Goal: Transaction & Acquisition: Purchase product/service

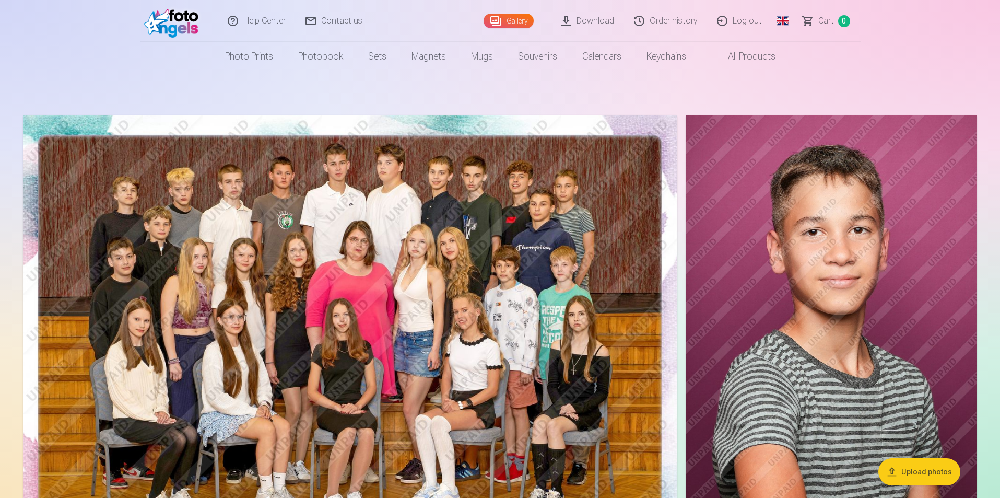
click at [823, 22] on span "Сart" at bounding box center [826, 21] width 16 height 13
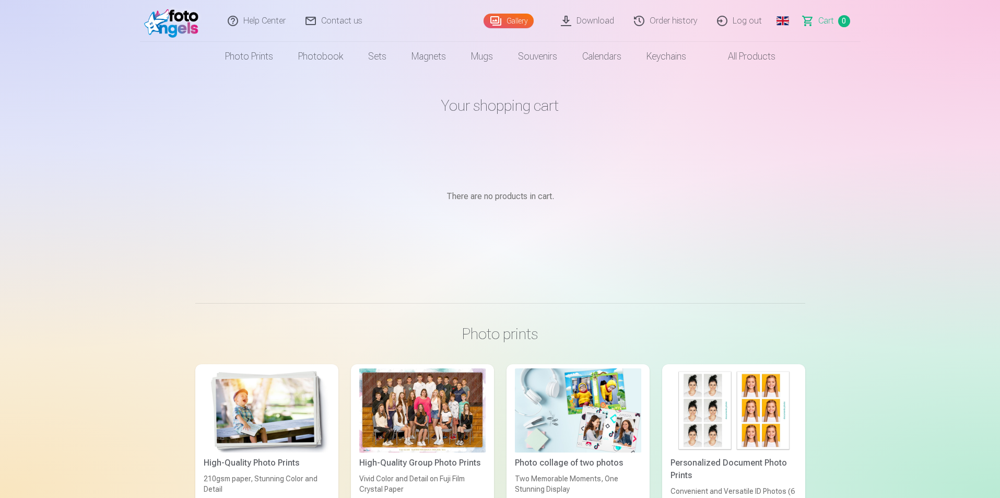
click at [791, 17] on link "Global" at bounding box center [782, 21] width 21 height 42
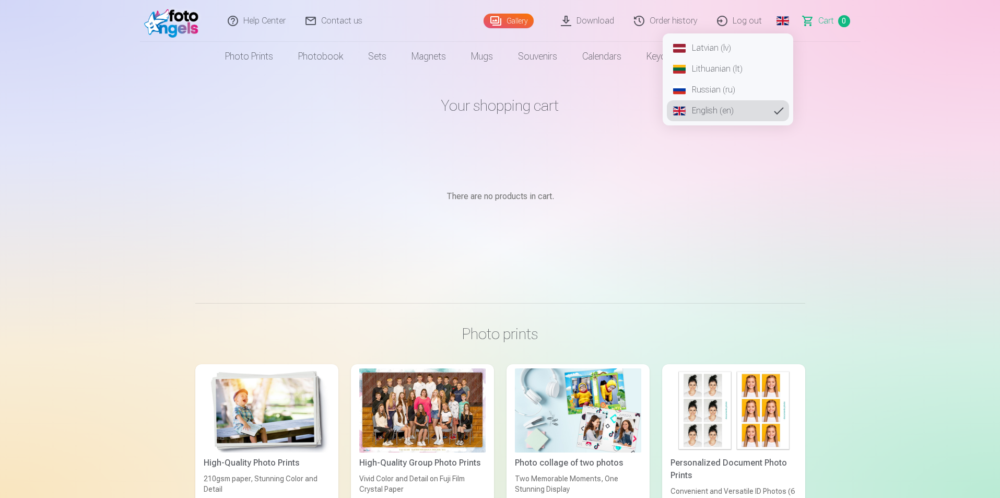
click at [726, 48] on link "Latvian (lv)" at bounding box center [728, 48] width 122 height 21
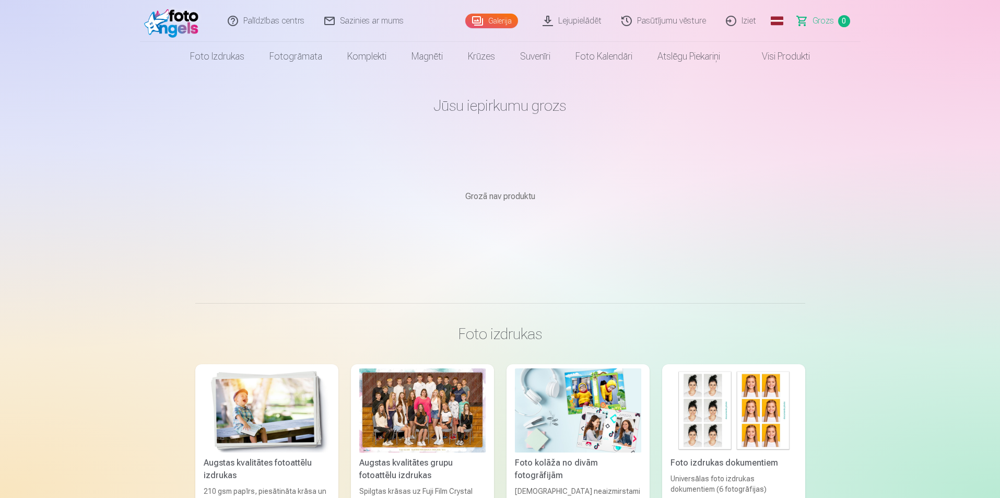
click at [504, 15] on link "Galerija" at bounding box center [491, 21] width 53 height 15
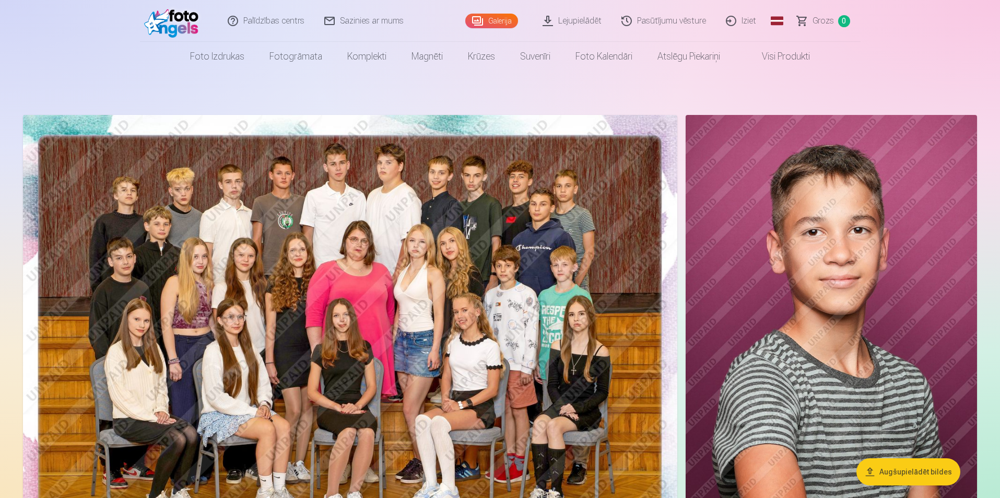
click at [787, 216] on img at bounding box center [831, 333] width 291 height 437
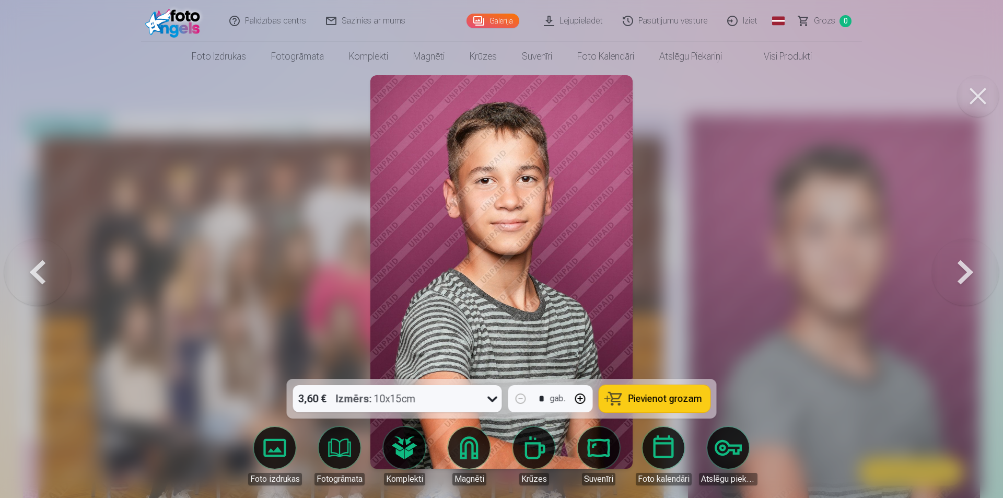
click at [464, 449] on body "Palīdzības centrs Sazinies ar mums Galerija Lejupielādēt Pasūtījumu vēsture Izi…" at bounding box center [501, 249] width 1003 height 498
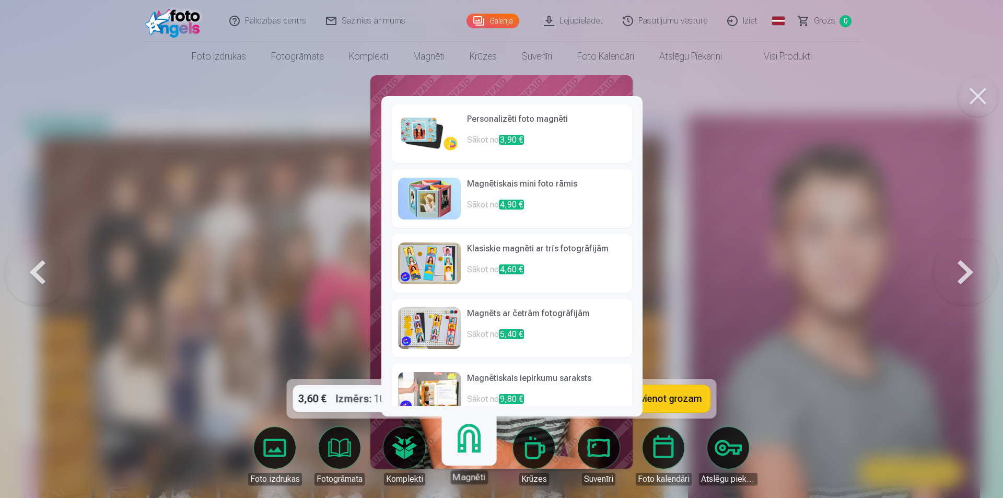
click at [420, 130] on img at bounding box center [429, 134] width 63 height 42
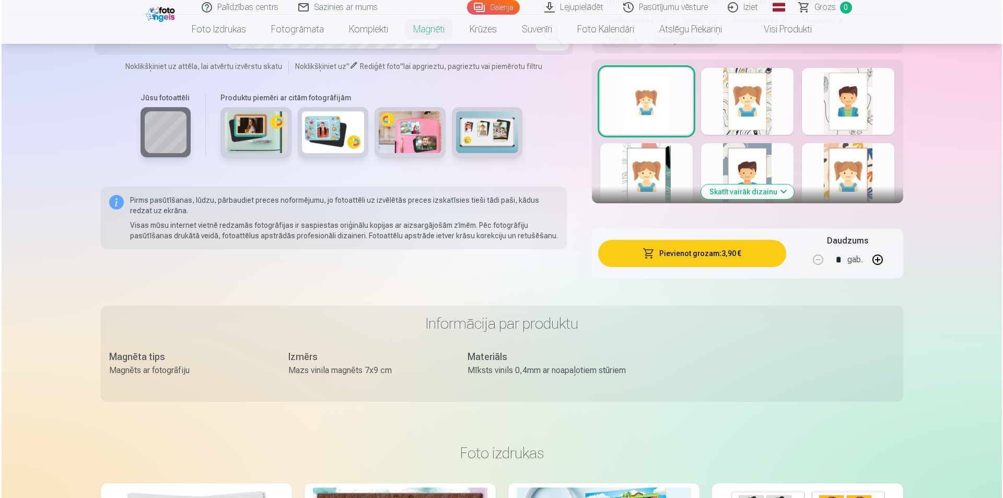
scroll to position [585, 0]
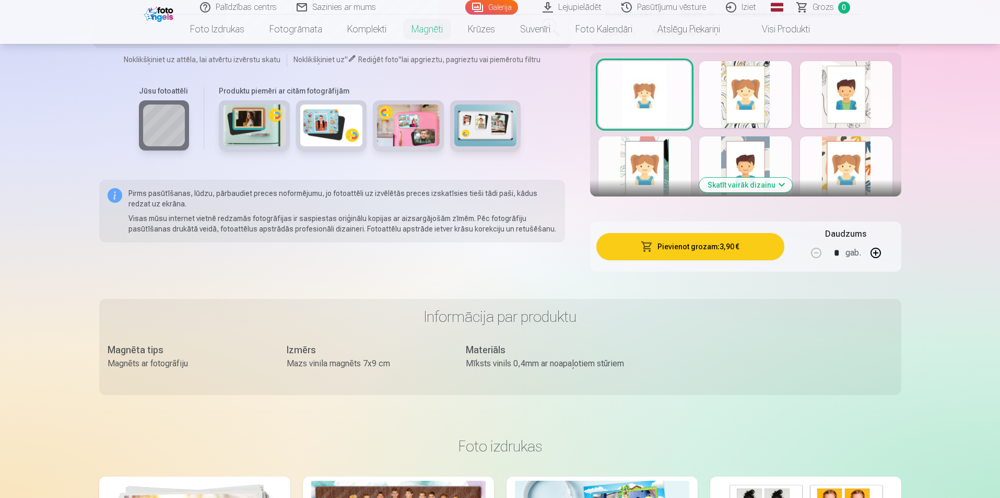
click at [692, 238] on button "Pievienot grozam : 3,90 €" at bounding box center [689, 246] width 187 height 27
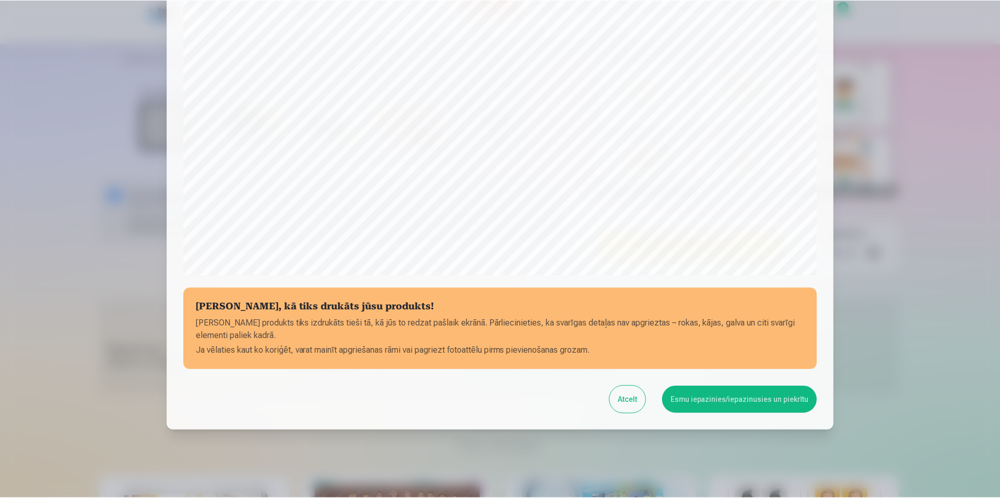
scroll to position [254, 0]
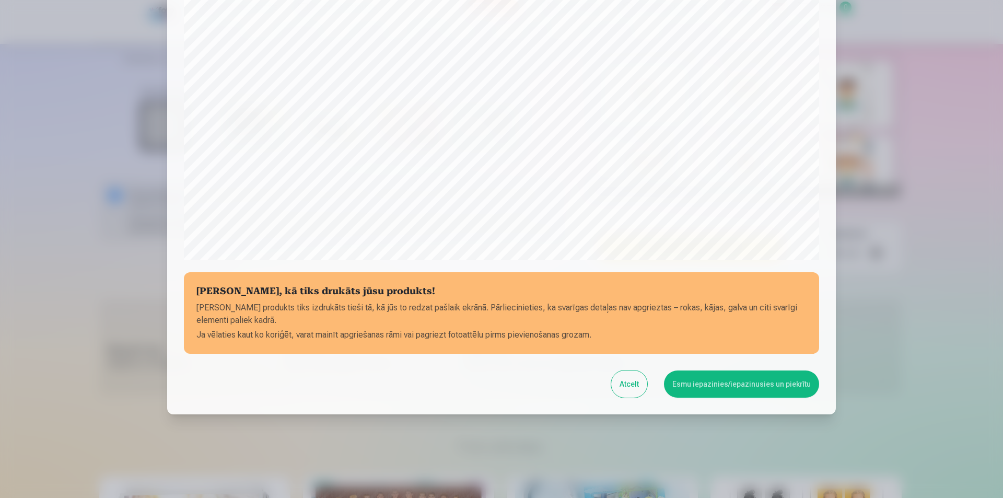
click at [753, 379] on button "Esmu iepazinies/iepazinusies un piekrītu" at bounding box center [741, 383] width 155 height 27
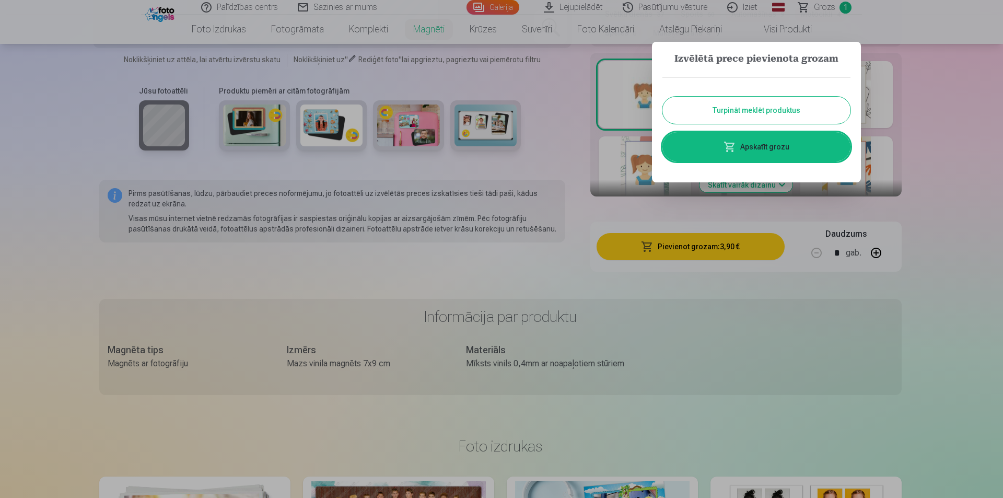
click at [773, 149] on link "Apskatīt grozu" at bounding box center [756, 146] width 188 height 29
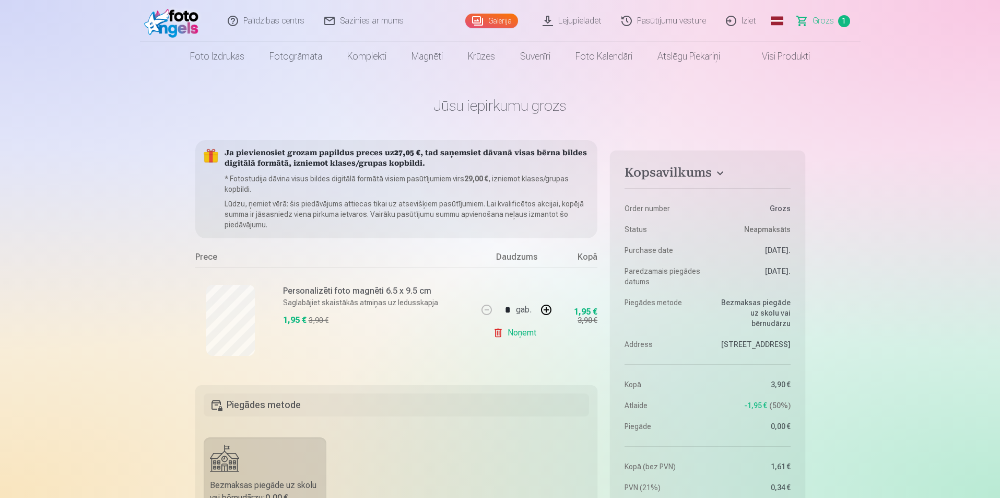
click at [500, 331] on link "Noņemt" at bounding box center [517, 332] width 48 height 21
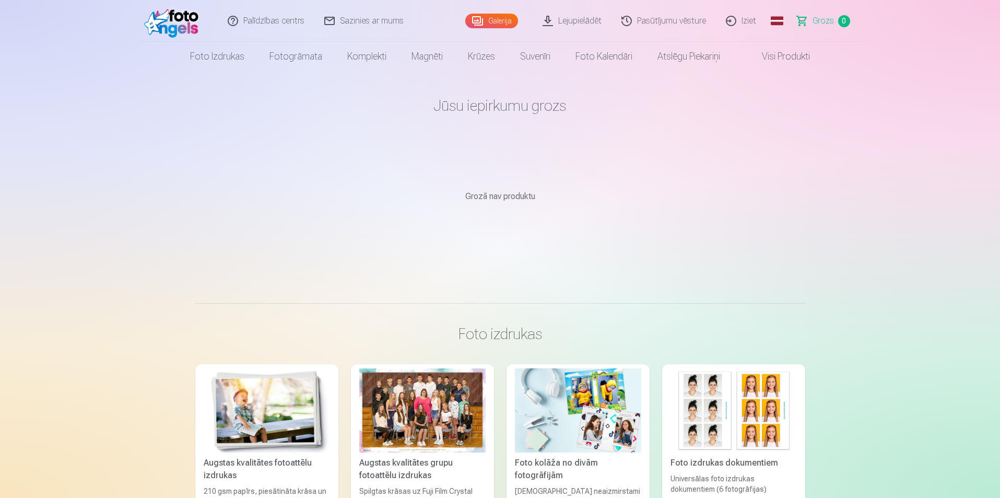
click at [752, 24] on link "Iziet" at bounding box center [742, 21] width 50 height 42
